Goal: Check status: Check status

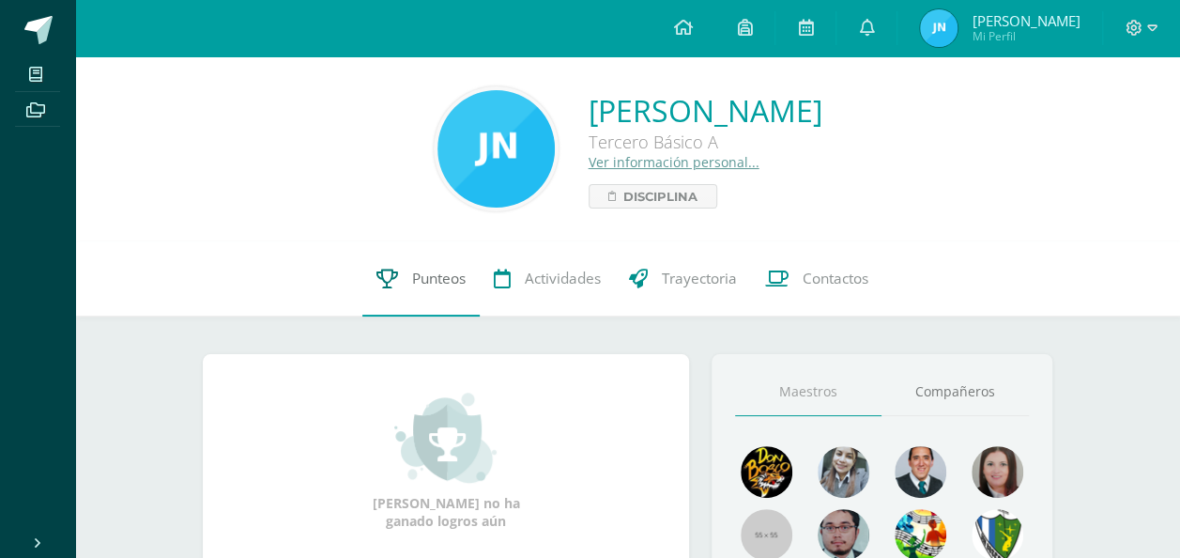
click at [396, 249] on link "Punteos" at bounding box center [420, 278] width 117 height 75
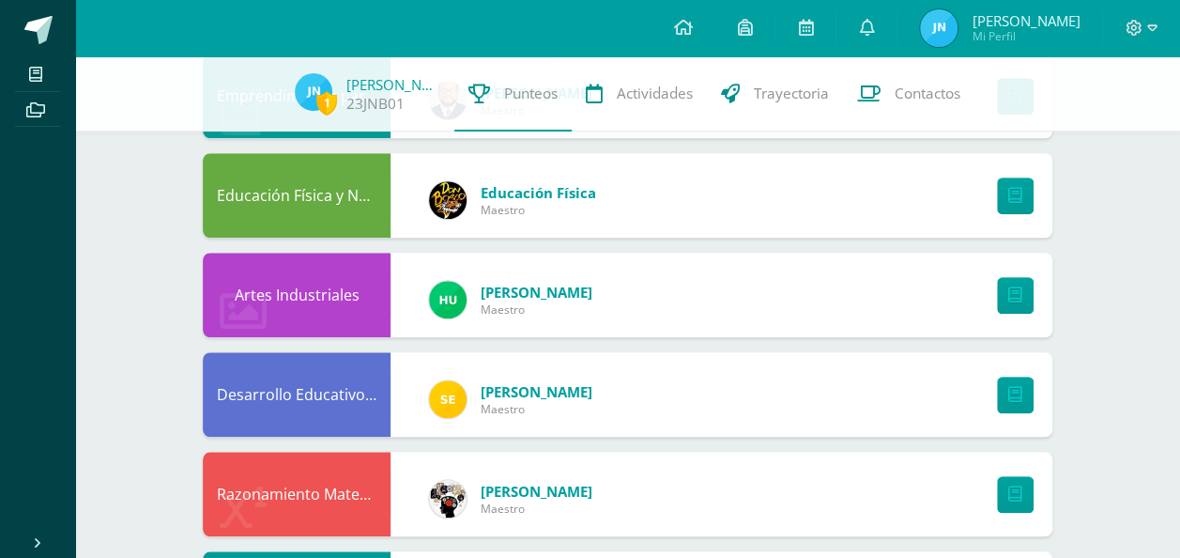
scroll to position [657, 0]
